Goal: Task Accomplishment & Management: Manage account settings

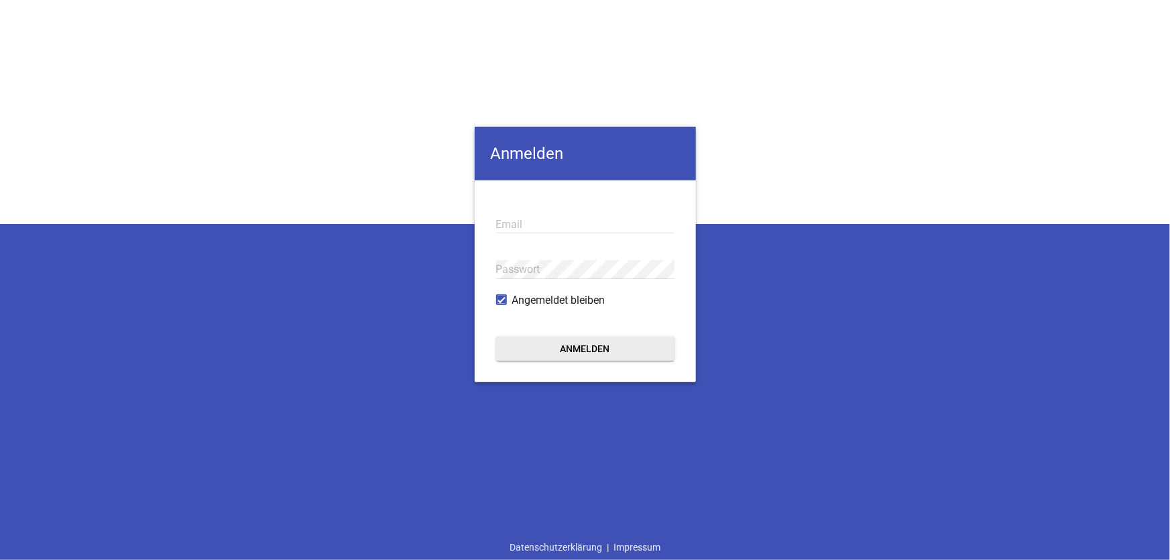
type input "[EMAIL_ADDRESS][DOMAIN_NAME]"
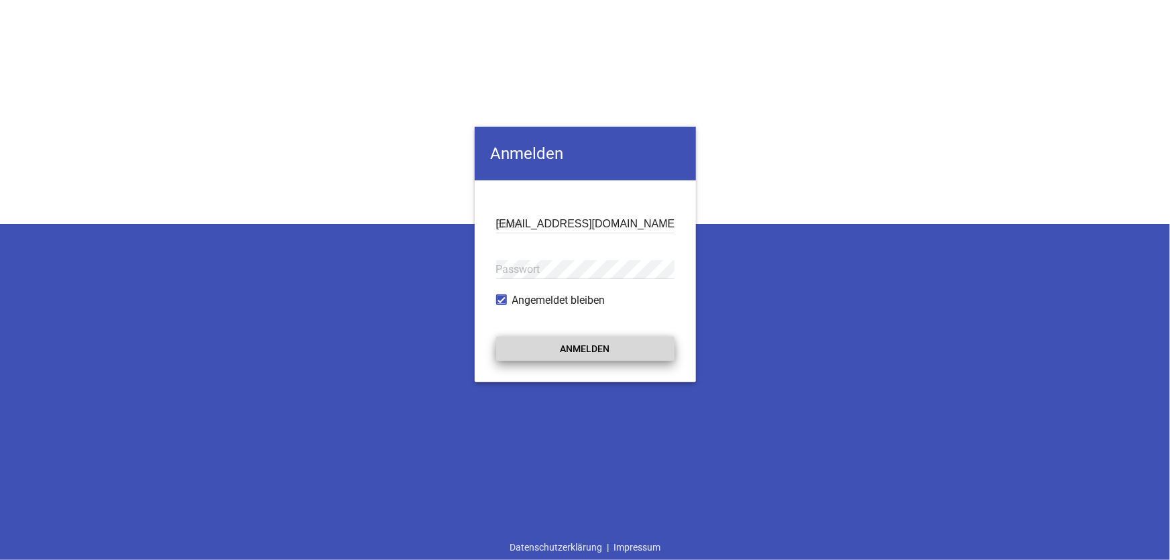
click at [563, 346] on button "Anmelden" at bounding box center [585, 349] width 178 height 24
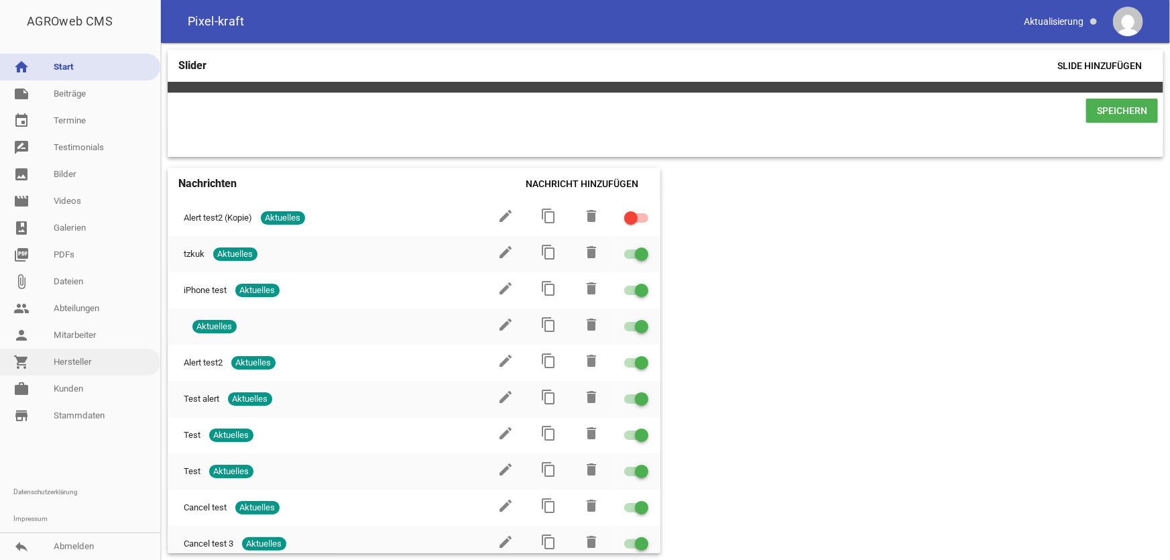
click at [80, 367] on link "shopping_cart Hersteller" at bounding box center [80, 362] width 160 height 27
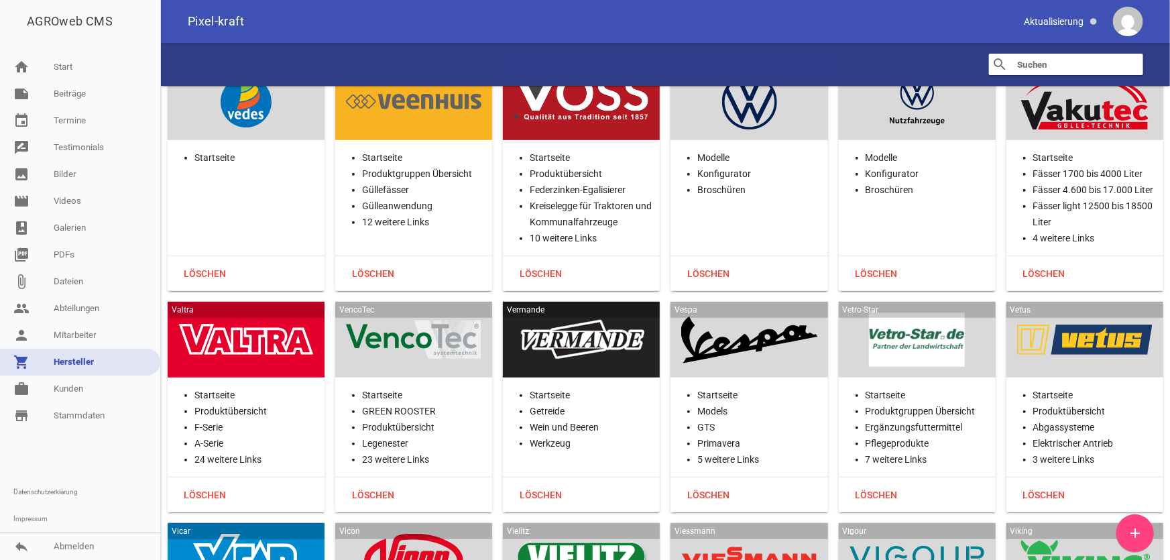
scroll to position [31249, 0]
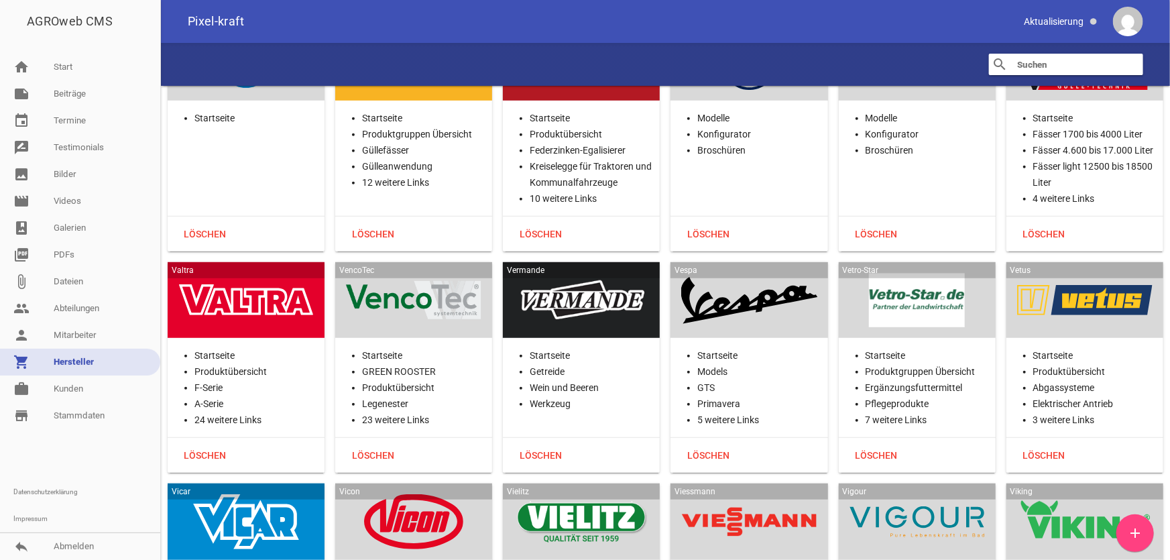
click at [423, 494] on div at bounding box center [413, 521] width 135 height 55
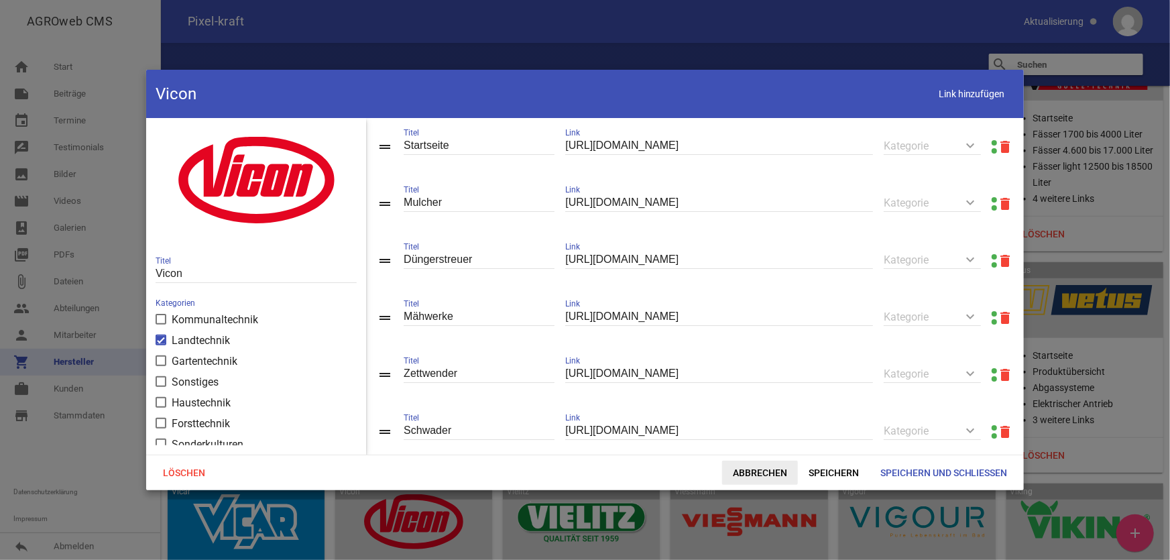
click at [754, 477] on span "Abbrechen" at bounding box center [760, 473] width 76 height 24
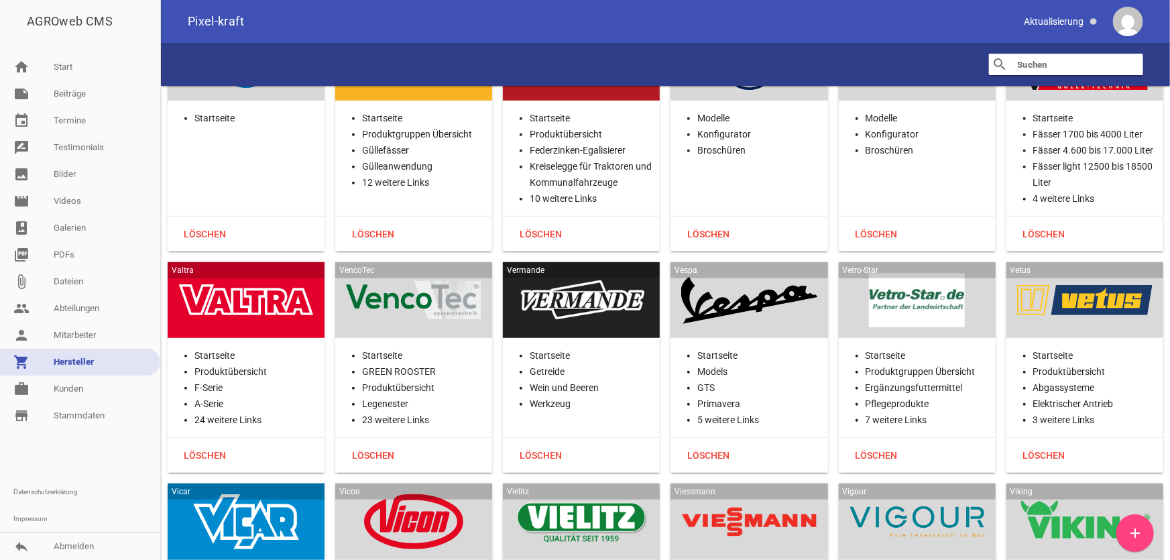
click at [603, 494] on div at bounding box center [581, 521] width 135 height 55
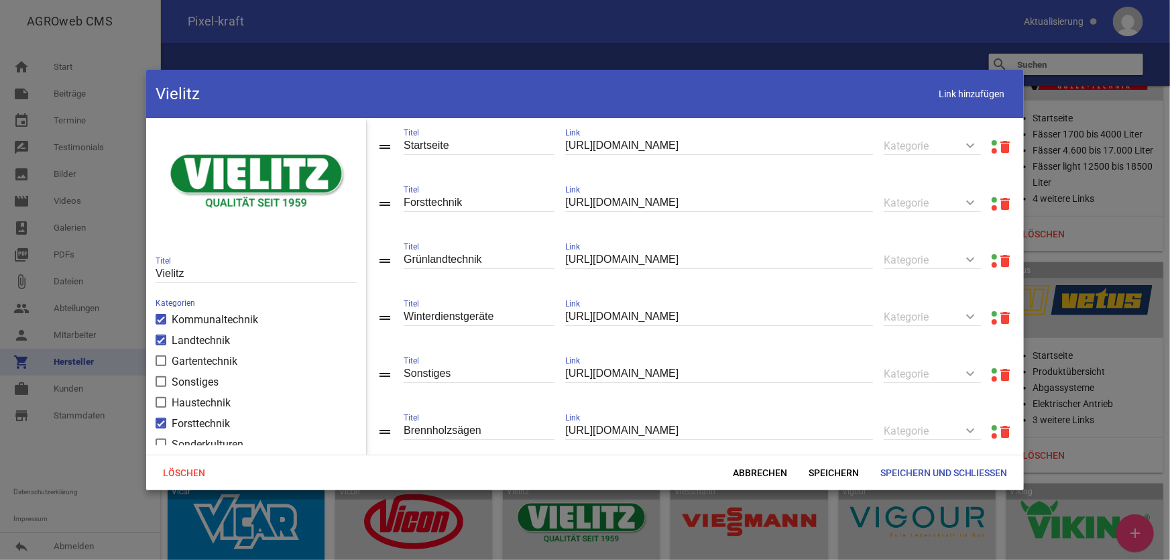
click at [992, 141] on link at bounding box center [994, 142] width 5 height 5
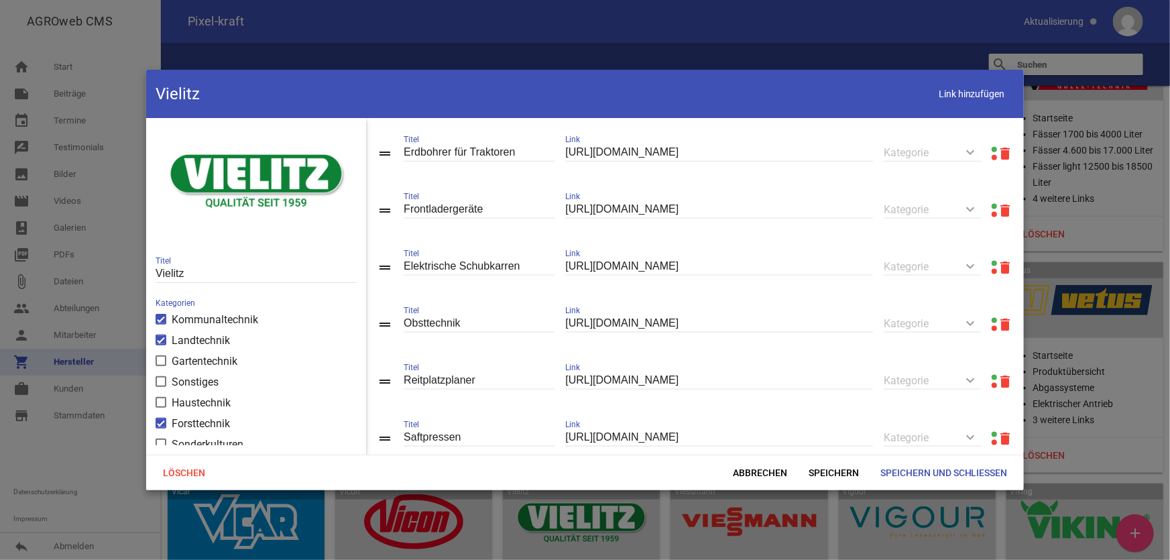
scroll to position [914, 0]
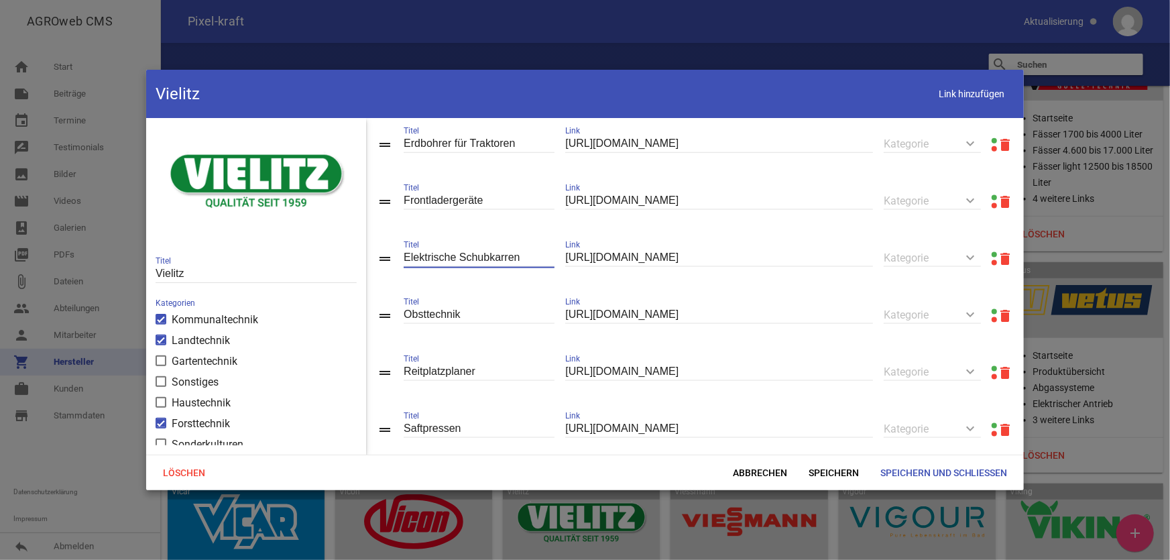
drag, startPoint x: 536, startPoint y: 270, endPoint x: 391, endPoint y: 270, distance: 144.9
click at [392, 270] on div "drag_handle Elektrische Schubkarren Titel [URL][DOMAIN_NAME] Link keyboard_arro…" at bounding box center [695, 258] width 658 height 57
type input "Motorschubkarren / Elektrodumper"
click at [845, 470] on span "Speichern" at bounding box center [834, 473] width 72 height 24
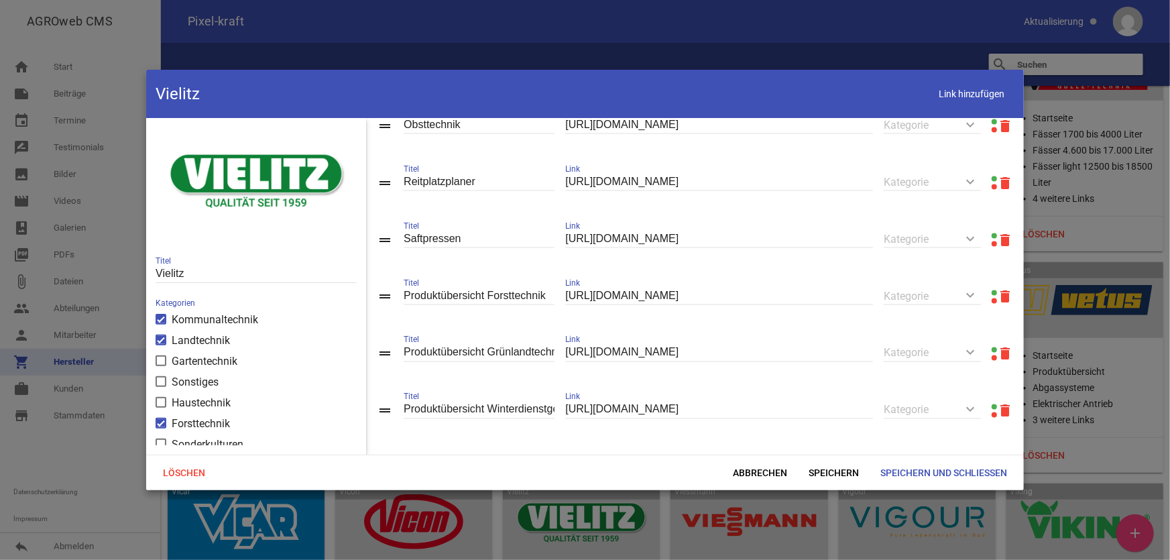
scroll to position [1192, 0]
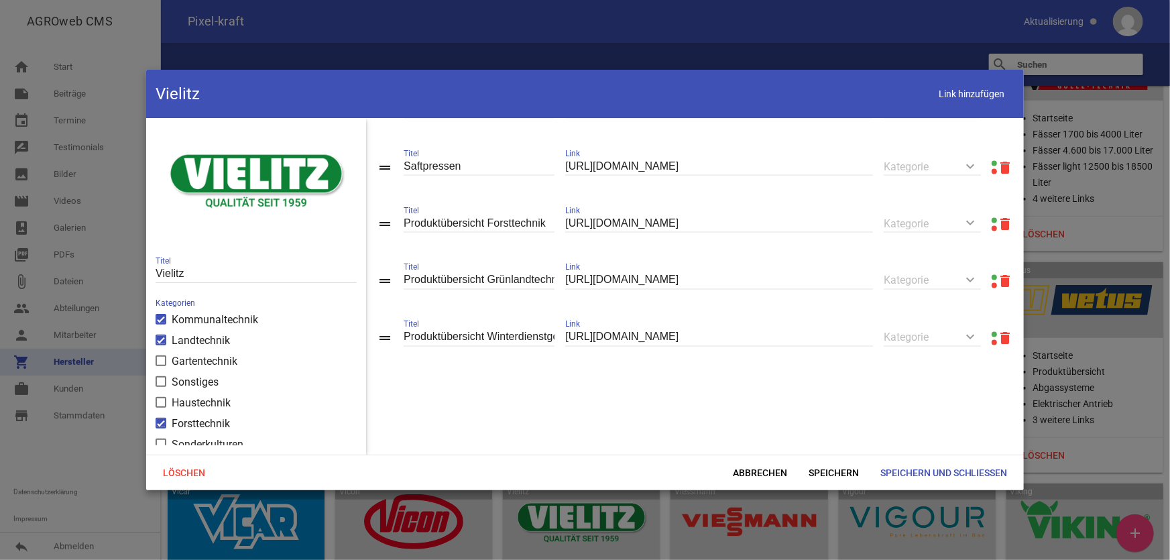
click at [992, 161] on link at bounding box center [994, 163] width 5 height 5
click at [946, 468] on span "Speichern und Schließen" at bounding box center [944, 473] width 149 height 24
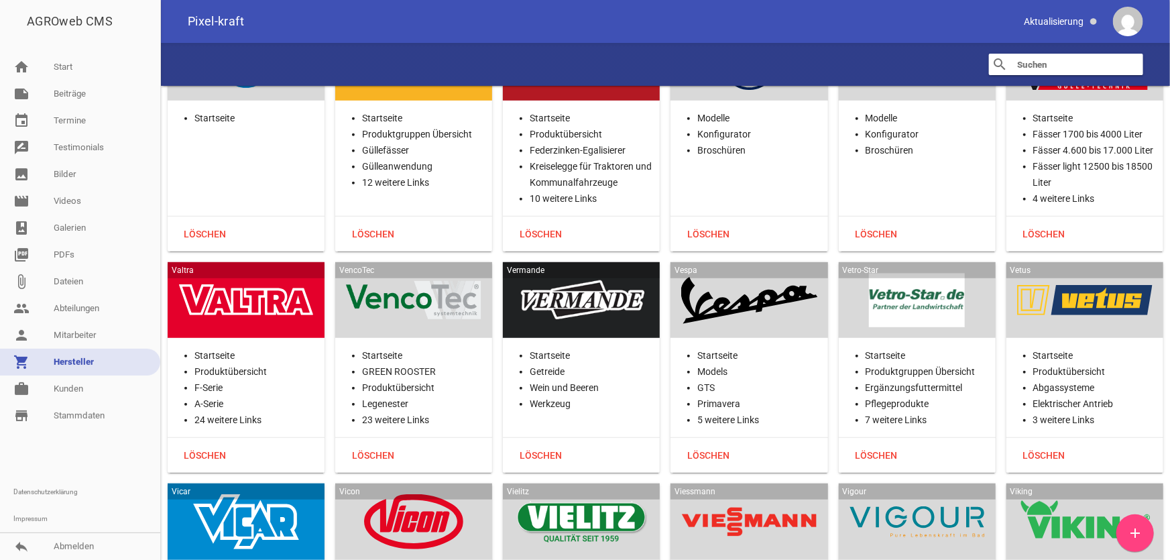
click at [727, 494] on div at bounding box center [748, 521] width 135 height 55
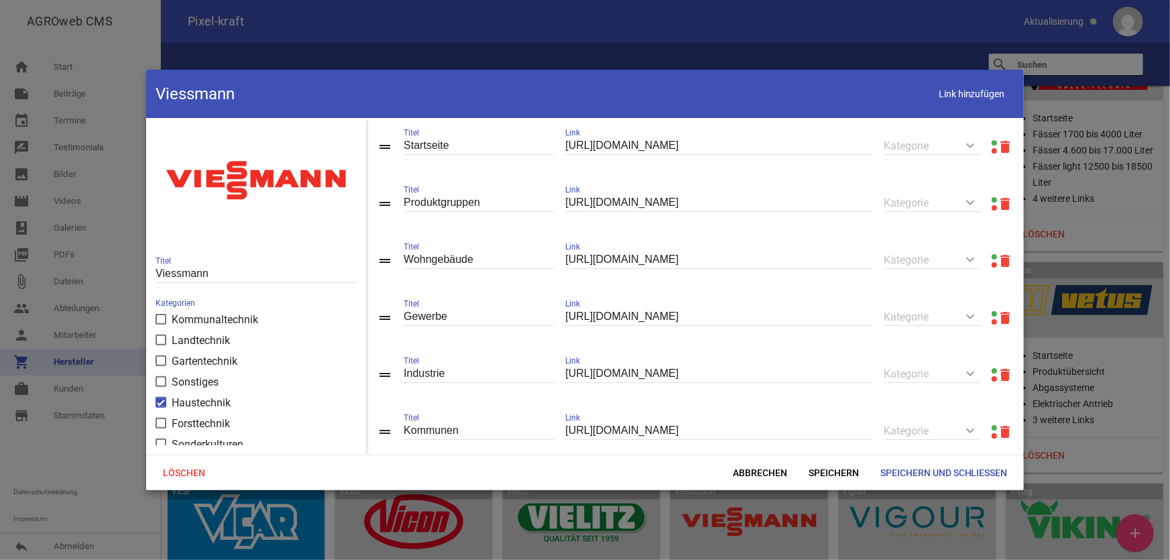
click at [992, 201] on link at bounding box center [994, 199] width 5 height 5
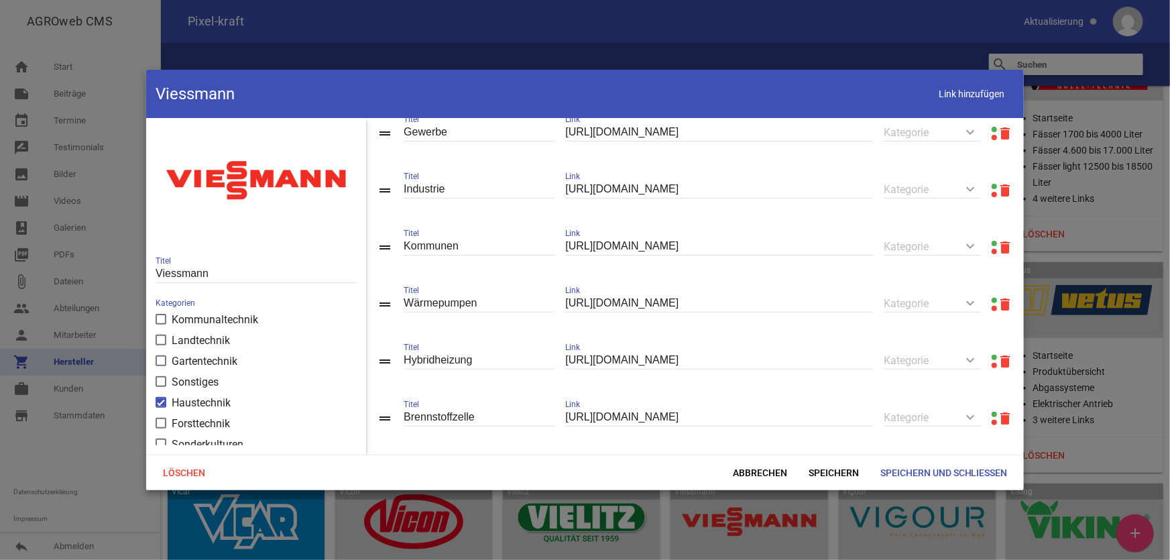
scroll to position [243, 0]
click at [737, 475] on span "Abbrechen" at bounding box center [760, 473] width 76 height 24
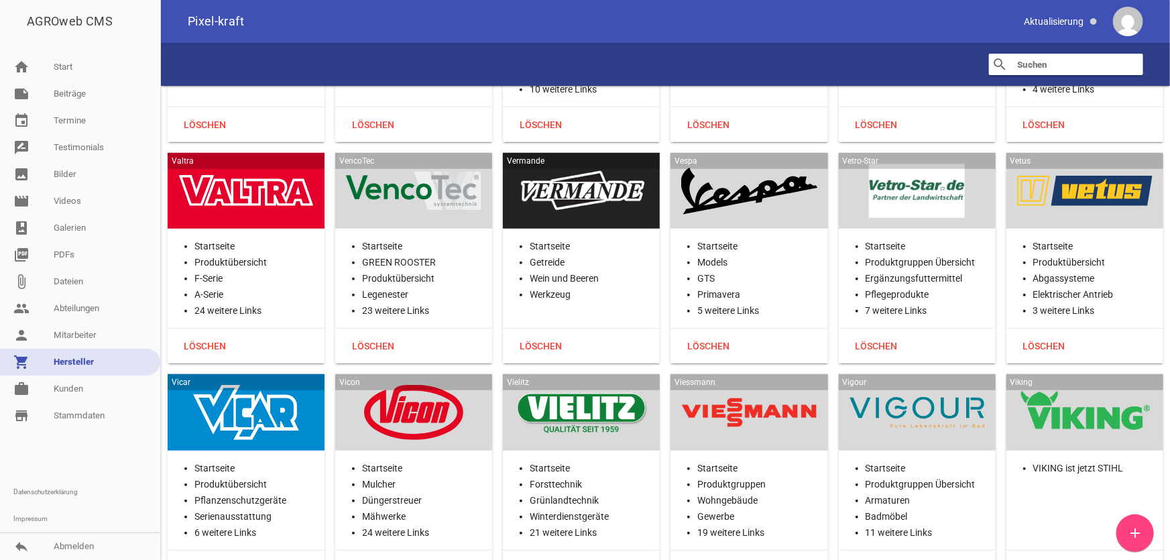
scroll to position [31493, 0]
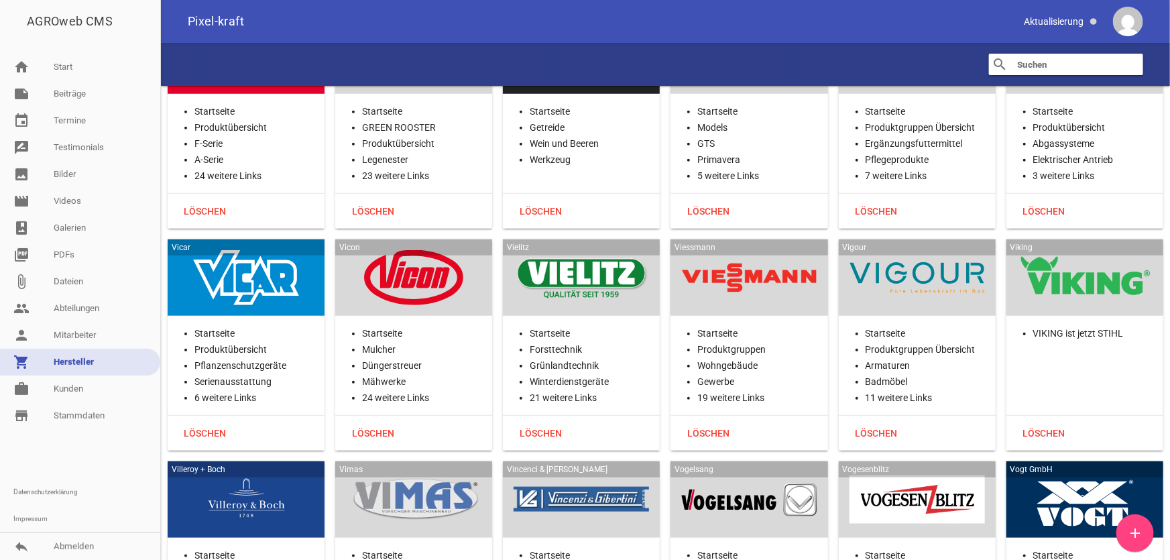
click at [941, 250] on div at bounding box center [917, 277] width 135 height 55
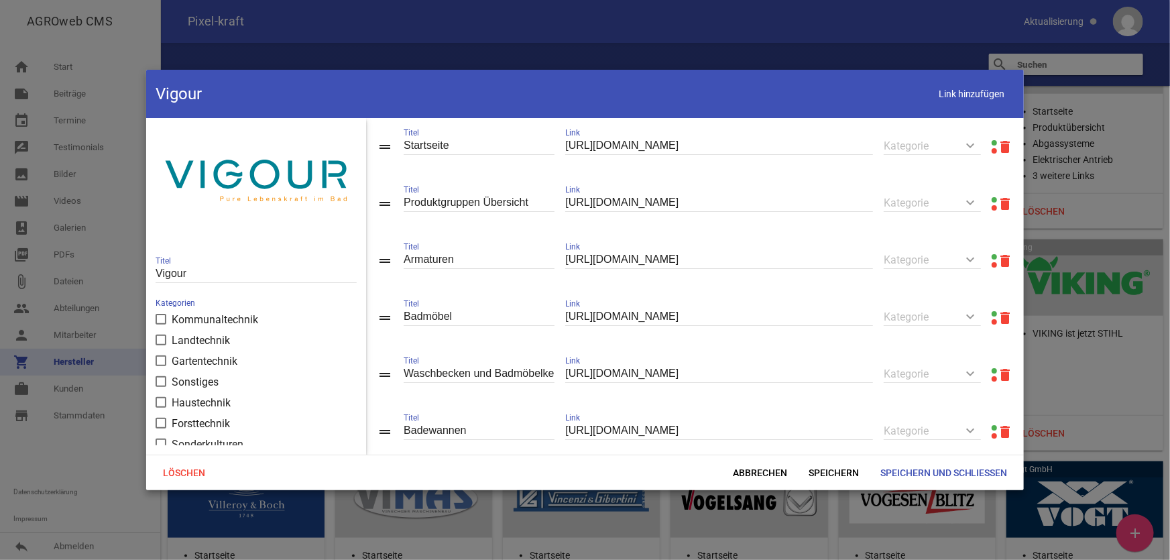
click at [992, 201] on link at bounding box center [994, 199] width 5 height 5
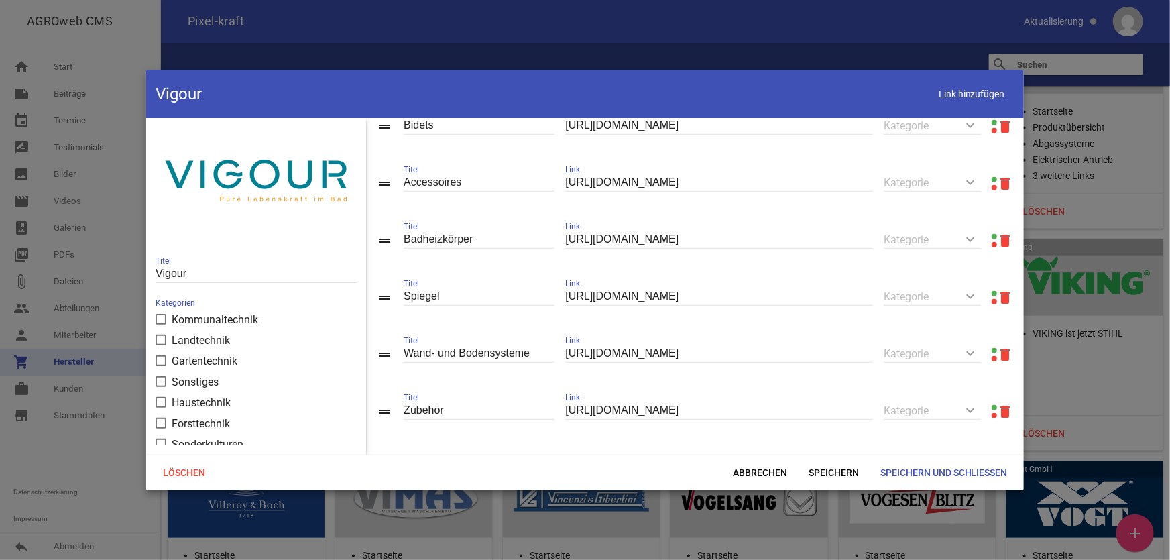
scroll to position [551, 0]
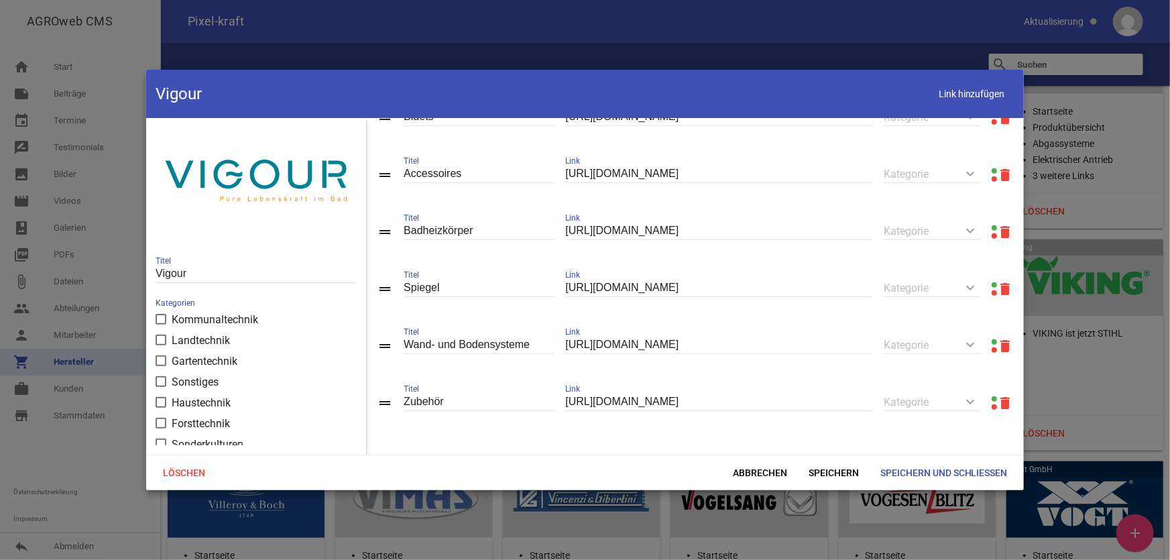
click at [482, 345] on input "Wand- und Bodensysteme" at bounding box center [479, 345] width 151 height 18
click at [764, 467] on span "Abbrechen" at bounding box center [760, 473] width 76 height 24
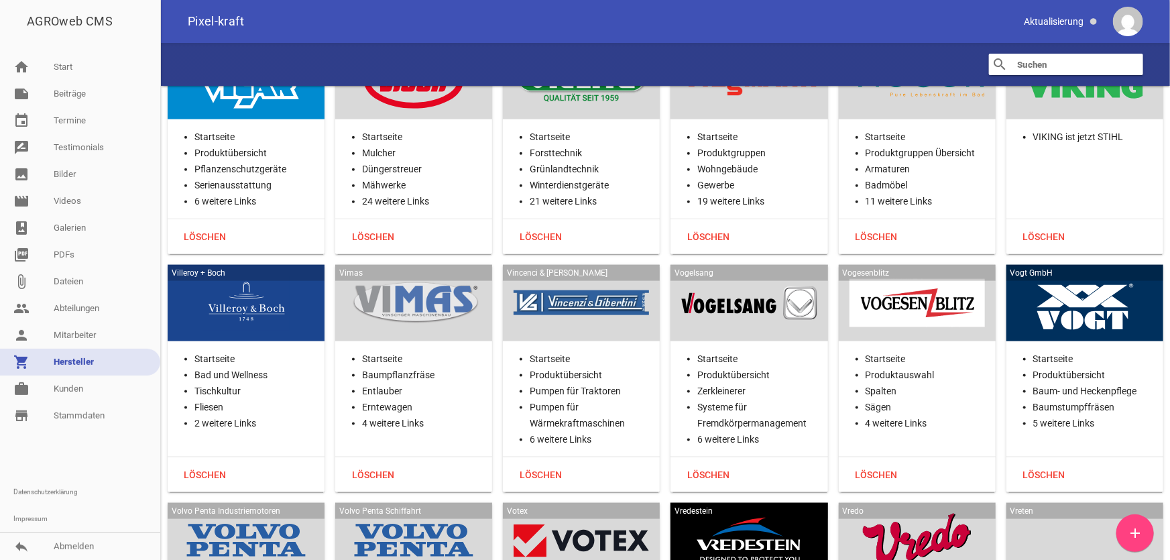
scroll to position [31736, 0]
